Goal: Check status: Check status

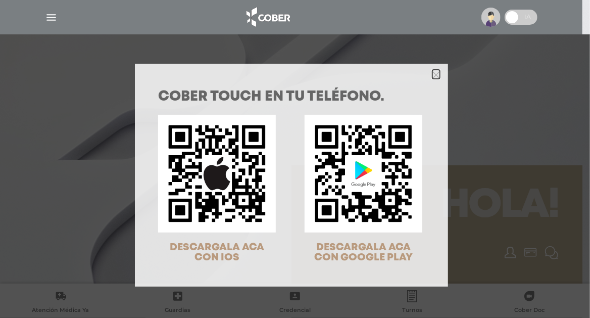
click at [433, 73] on polygon "Close" at bounding box center [437, 75] width 8 height 8
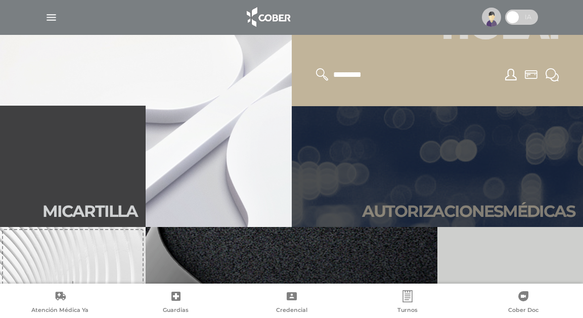
scroll to position [202, 0]
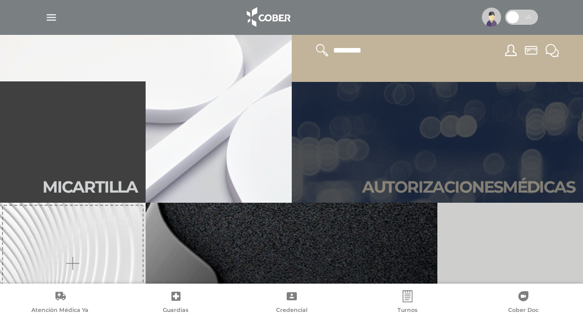
click at [437, 172] on link "Autori zaciones médicas" at bounding box center [438, 141] width 292 height 121
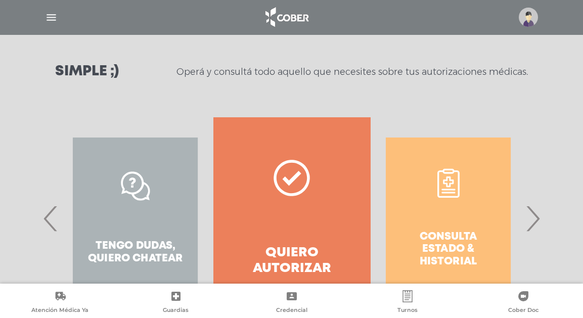
scroll to position [152, 0]
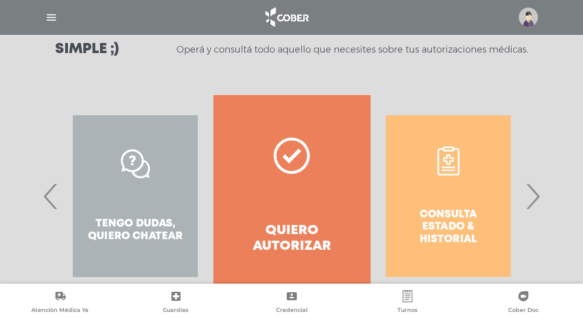
click at [537, 198] on span "›" at bounding box center [533, 196] width 20 height 55
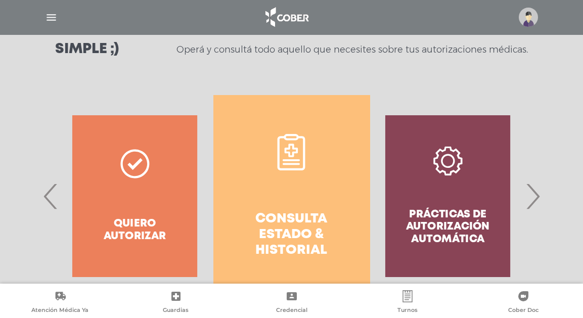
click at [340, 207] on link "Consulta estado & historial" at bounding box center [291, 196] width 156 height 202
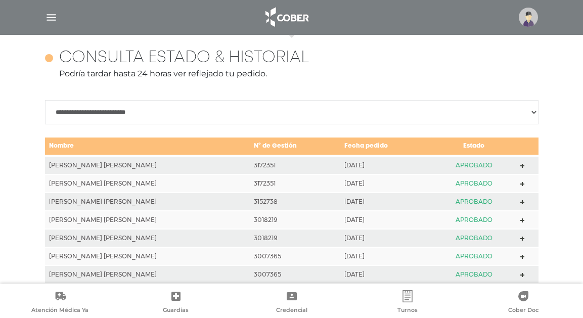
scroll to position [449, 0]
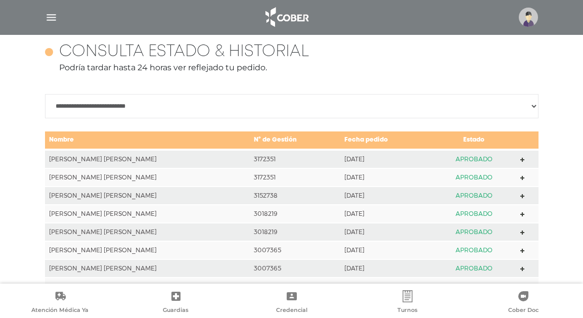
click at [520, 158] on polygon at bounding box center [522, 160] width 5 height 5
click at [520, 176] on icon at bounding box center [522, 178] width 5 height 5
